Goal: Information Seeking & Learning: Learn about a topic

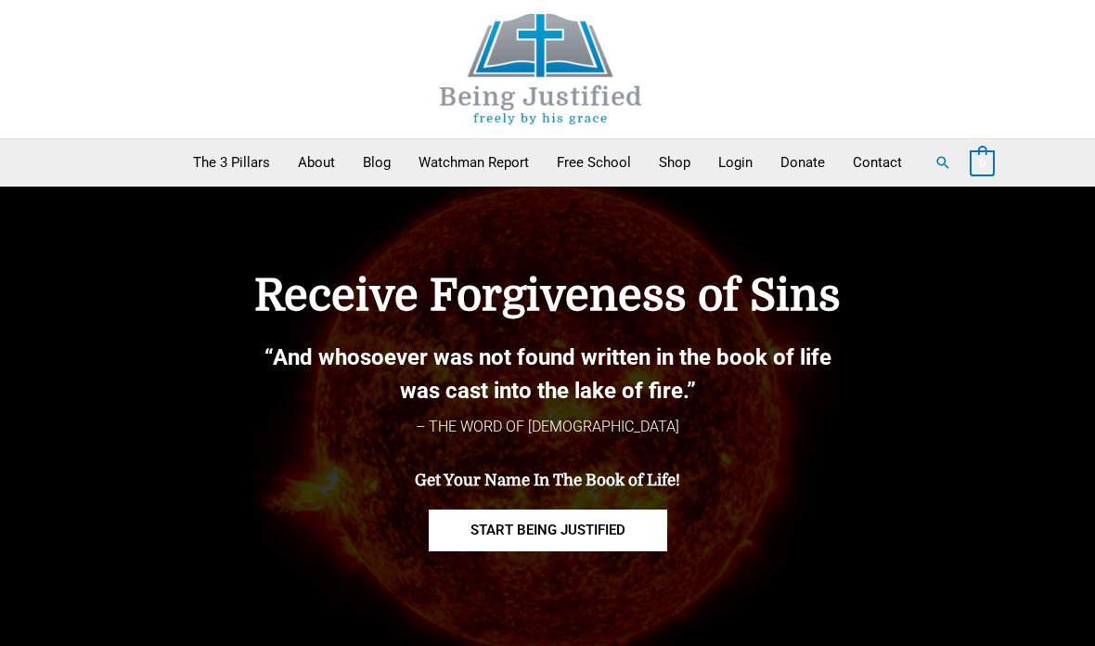
click at [378, 180] on link "Blog" at bounding box center [377, 162] width 56 height 46
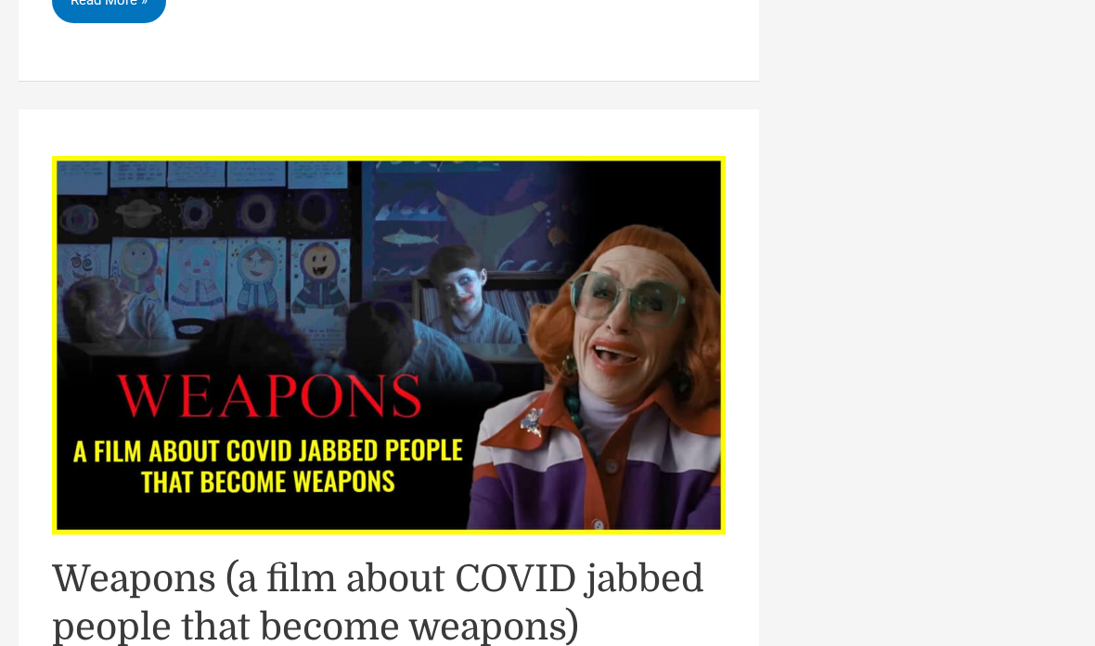
scroll to position [7970, 0]
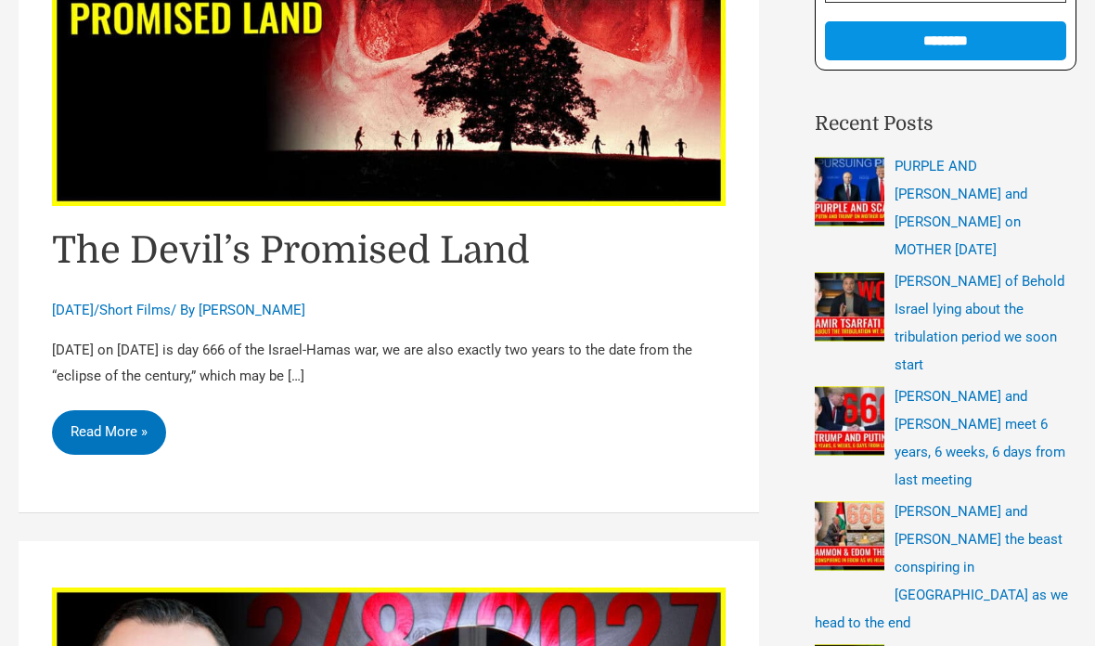
scroll to position [492, 0]
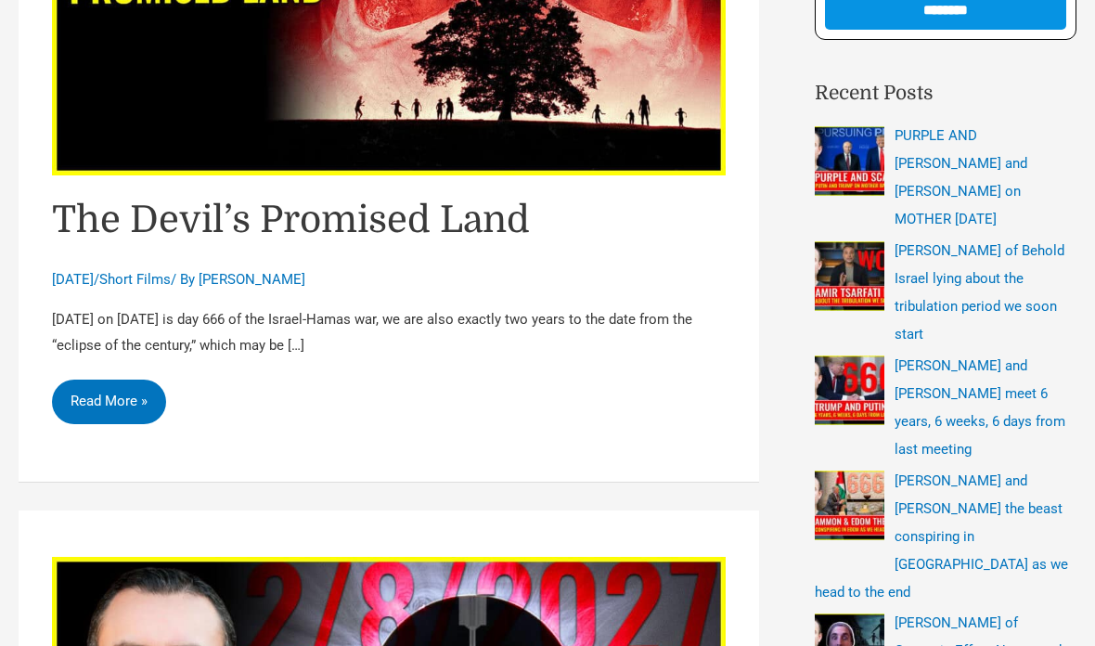
click at [99, 398] on link "The Devil’s Promised Land Read More »" at bounding box center [109, 401] width 114 height 45
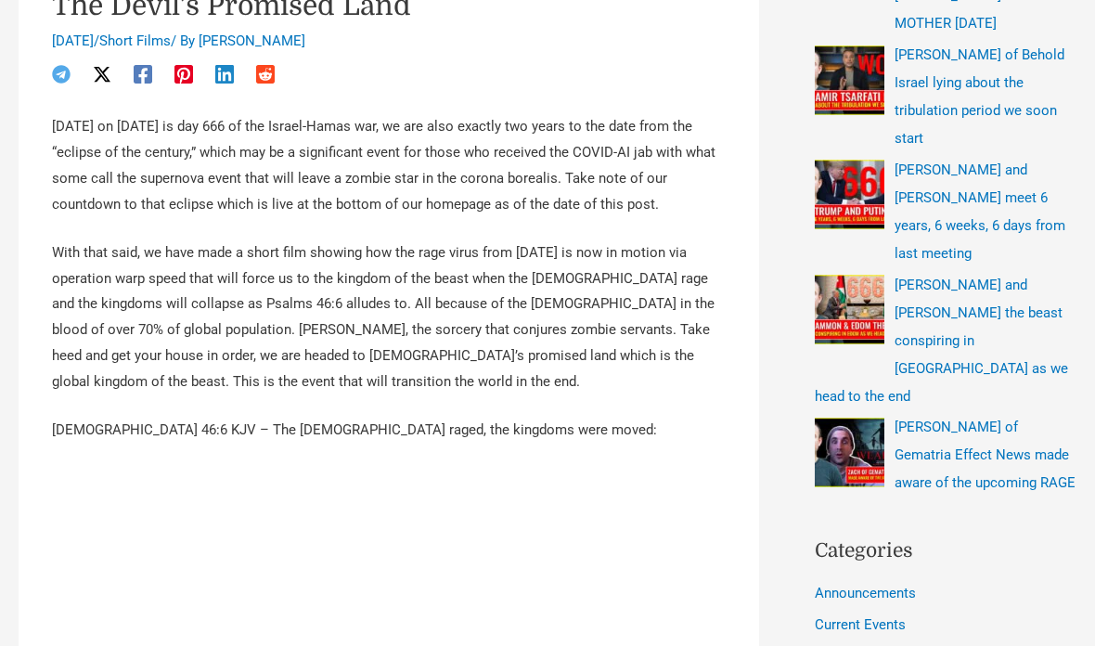
scroll to position [611, 0]
